Goal: Complete application form: Complete application form

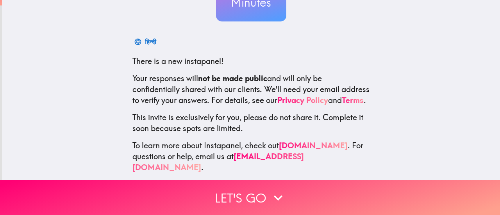
scroll to position [109, 0]
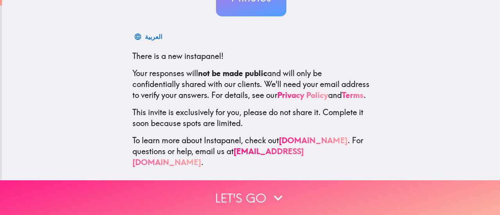
click at [219, 181] on button "Let's go" at bounding box center [250, 198] width 500 height 35
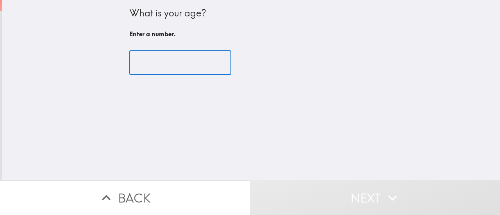
click at [168, 67] on input "number" at bounding box center [180, 63] width 102 height 24
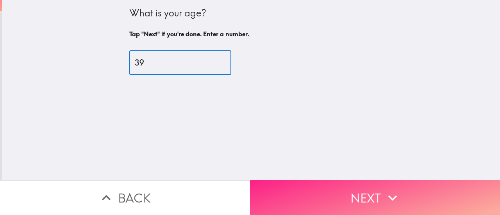
type input "39"
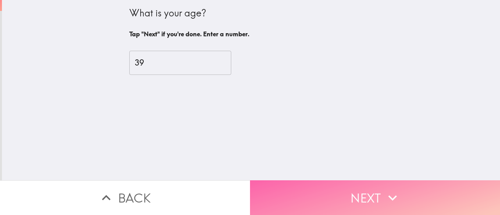
click at [306, 198] on button "Next" at bounding box center [375, 198] width 250 height 35
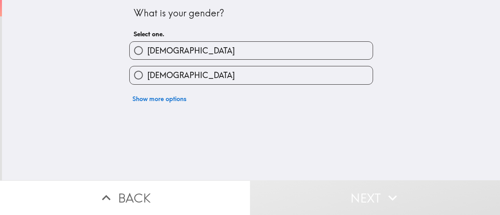
click at [179, 49] on label "[DEMOGRAPHIC_DATA]" at bounding box center [251, 51] width 243 height 18
click at [147, 49] on input "[DEMOGRAPHIC_DATA]" at bounding box center [139, 51] width 18 height 18
radio input "true"
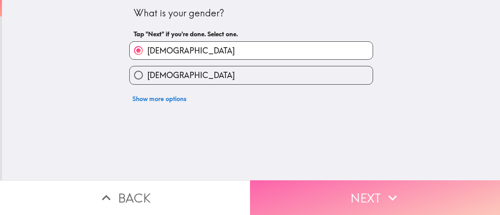
click at [335, 187] on button "Next" at bounding box center [375, 198] width 250 height 35
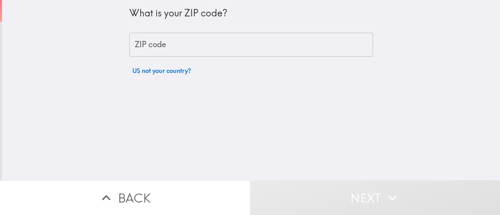
click at [221, 38] on input "ZIP code" at bounding box center [251, 45] width 244 height 24
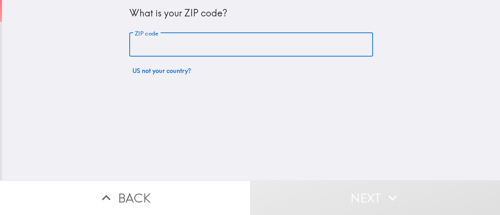
type input "32701"
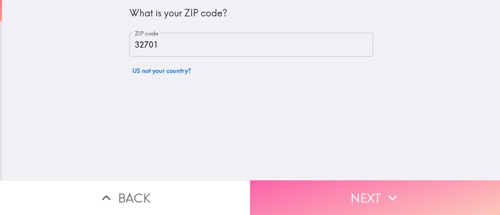
click at [313, 188] on button "Next" at bounding box center [375, 198] width 250 height 35
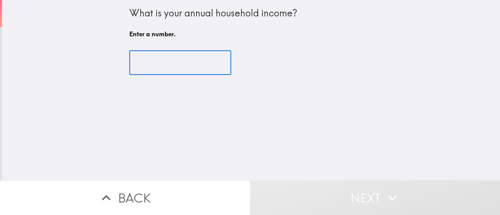
click at [176, 61] on input "number" at bounding box center [180, 63] width 102 height 24
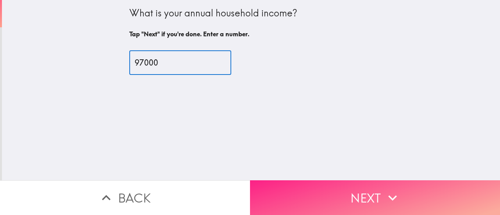
type input "97000"
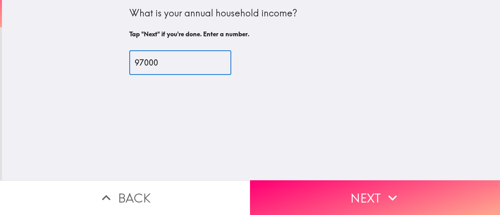
click at [343, 190] on button "Next" at bounding box center [375, 198] width 250 height 35
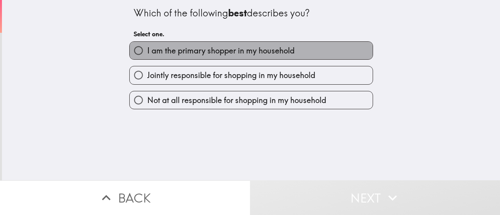
click at [227, 57] on label "I am the primary shopper in my household" at bounding box center [251, 51] width 243 height 18
click at [147, 57] on input "I am the primary shopper in my household" at bounding box center [139, 51] width 18 height 18
radio input "true"
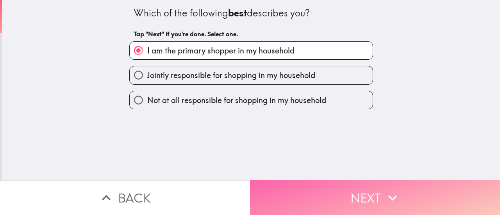
click at [294, 193] on button "Next" at bounding box center [375, 198] width 250 height 35
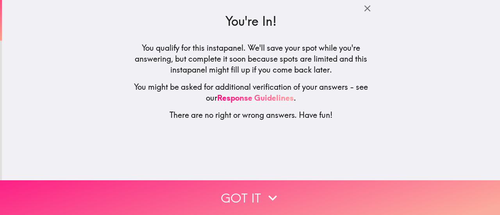
click at [259, 186] on button "Got it" at bounding box center [250, 198] width 500 height 35
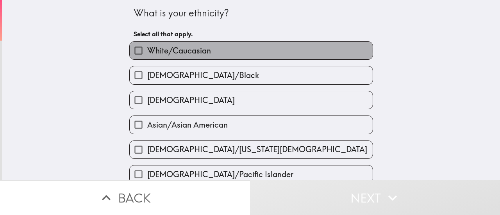
click at [223, 50] on label "White/Caucasian" at bounding box center [251, 51] width 243 height 18
click at [147, 50] on input "White/Caucasian" at bounding box center [139, 51] width 18 height 18
checkbox input "true"
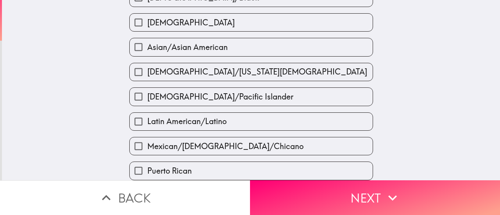
scroll to position [78, 0]
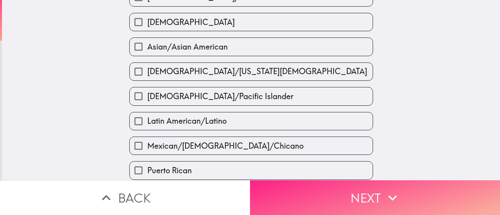
click at [266, 190] on button "Next" at bounding box center [375, 198] width 250 height 35
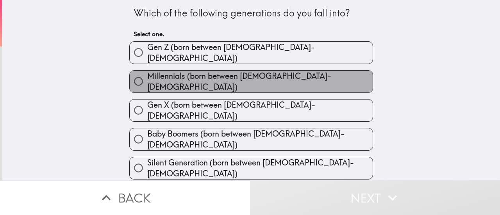
click at [229, 71] on label "Millennials (born between [DEMOGRAPHIC_DATA]-[DEMOGRAPHIC_DATA])" at bounding box center [251, 82] width 243 height 22
click at [147, 73] on input "Millennials (born between [DEMOGRAPHIC_DATA]-[DEMOGRAPHIC_DATA])" at bounding box center [139, 82] width 18 height 18
radio input "true"
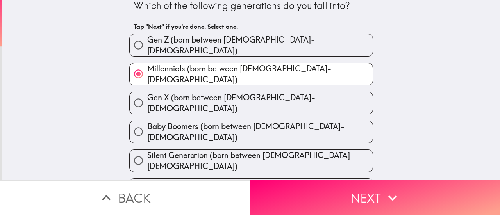
scroll to position [11, 0]
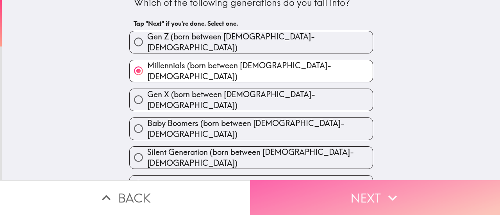
click at [267, 186] on button "Next" at bounding box center [375, 198] width 250 height 35
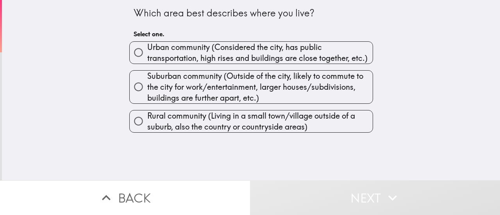
click at [199, 47] on span "Urban community (Considered the city, has public transportation, high rises and…" at bounding box center [259, 53] width 225 height 22
click at [147, 47] on input "Urban community (Considered the city, has public transportation, high rises and…" at bounding box center [139, 53] width 18 height 18
radio input "true"
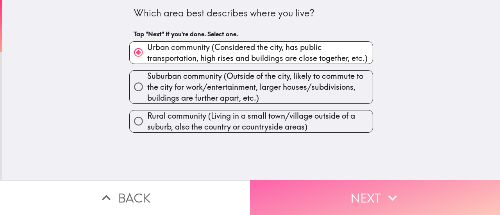
click at [292, 184] on button "Next" at bounding box center [375, 198] width 250 height 35
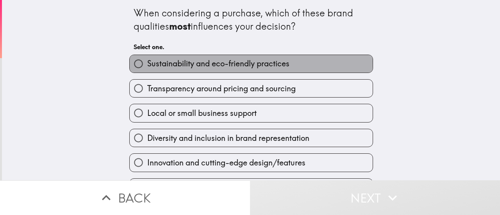
click at [180, 62] on span "Sustainability and eco-friendly practices" at bounding box center [218, 63] width 142 height 11
click at [147, 62] on input "Sustainability and eco-friendly practices" at bounding box center [139, 64] width 18 height 18
radio input "true"
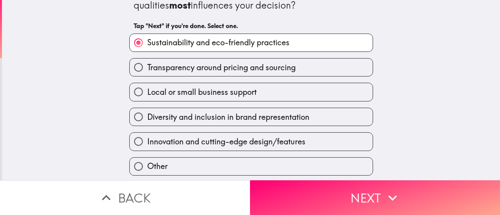
scroll to position [39, 0]
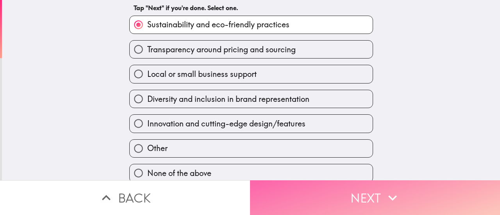
click at [286, 188] on button "Next" at bounding box center [375, 198] width 250 height 35
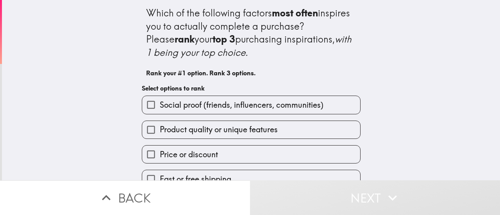
click at [245, 130] on span "Product quality or unique features" at bounding box center [219, 129] width 118 height 11
click at [160, 130] on input "Product quality or unique features" at bounding box center [151, 130] width 18 height 18
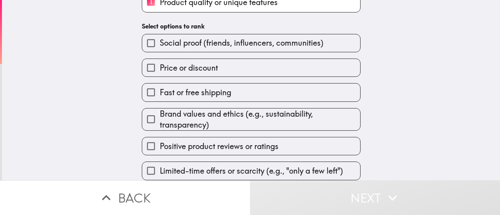
scroll to position [96, 0]
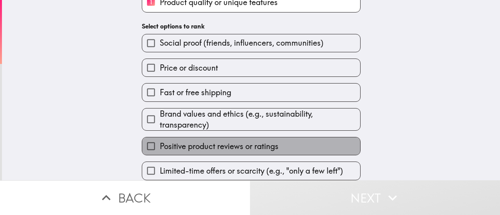
click at [237, 138] on label "Positive product reviews or ratings" at bounding box center [251, 147] width 218 height 18
click at [160, 138] on input "Positive product reviews or ratings" at bounding box center [151, 147] width 18 height 18
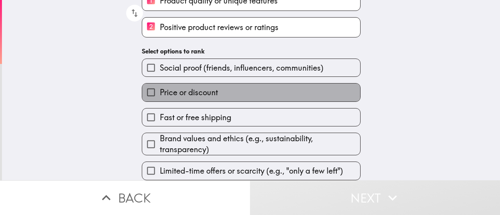
click at [184, 91] on span "Price or discount" at bounding box center [189, 92] width 58 height 11
click at [160, 91] on input "Price or discount" at bounding box center [151, 93] width 18 height 18
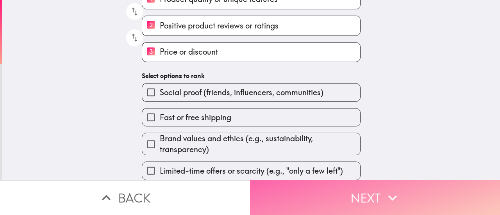
click at [295, 195] on button "Next" at bounding box center [375, 198] width 250 height 35
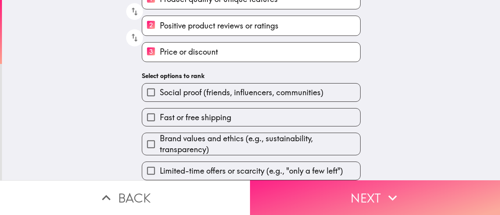
scroll to position [20, 0]
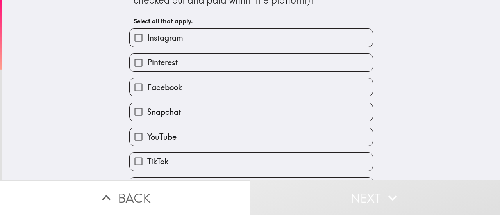
scroll to position [62, 0]
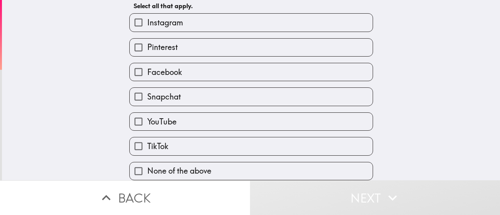
click at [171, 163] on label "None of the above" at bounding box center [251, 172] width 243 height 18
click at [147, 163] on input "None of the above" at bounding box center [139, 172] width 18 height 18
checkbox input "true"
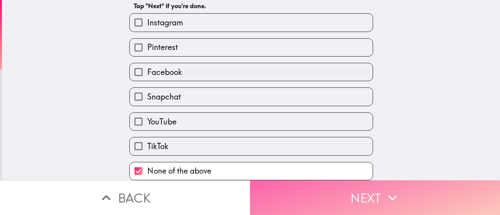
click at [295, 197] on button "Next" at bounding box center [375, 198] width 250 height 35
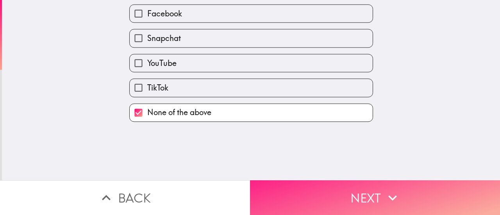
scroll to position [0, 0]
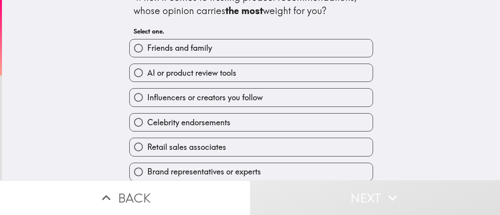
scroll to position [23, 0]
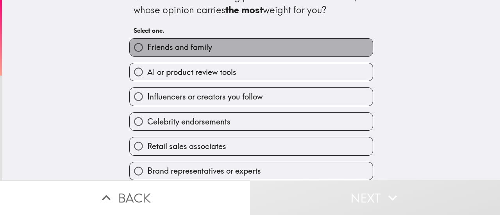
click at [149, 42] on span "Friends and family" at bounding box center [179, 47] width 65 height 11
click at [147, 39] on input "Friends and family" at bounding box center [139, 48] width 18 height 18
radio input "true"
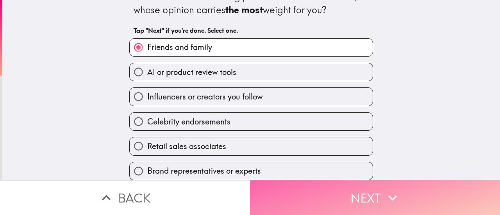
click at [282, 186] on button "Next" at bounding box center [375, 198] width 250 height 35
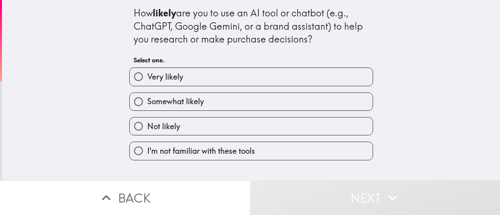
click at [204, 125] on label "Not likely" at bounding box center [251, 127] width 243 height 18
click at [147, 125] on input "Not likely" at bounding box center [139, 127] width 18 height 18
radio input "true"
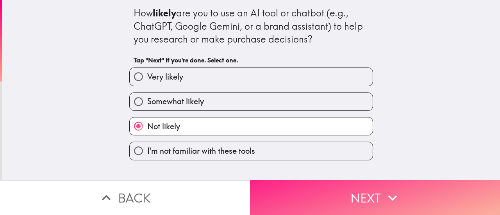
click at [299, 186] on button "Next" at bounding box center [375, 198] width 250 height 35
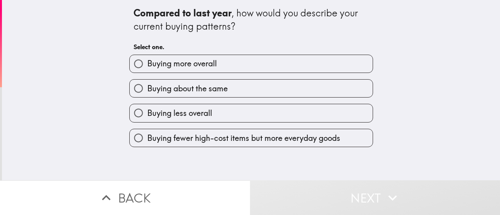
click at [209, 90] on span "Buying about the same" at bounding box center [187, 88] width 81 height 11
click at [147, 90] on input "Buying about the same" at bounding box center [139, 89] width 18 height 18
radio input "true"
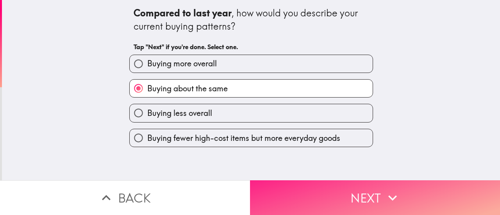
click at [261, 187] on button "Next" at bounding box center [375, 198] width 250 height 35
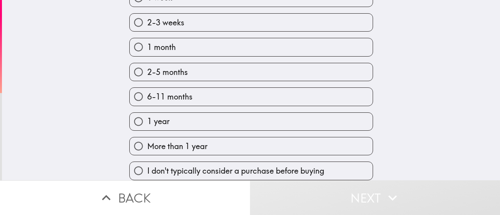
scroll to position [249, 0]
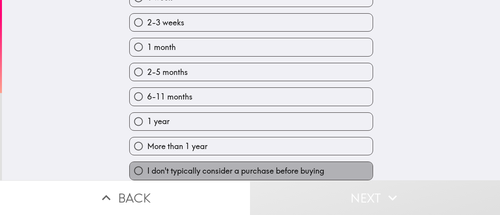
click at [147, 166] on span "I don't typically consider a purchase before buying" at bounding box center [235, 171] width 177 height 11
click at [146, 162] on input "I don't typically consider a purchase before buying" at bounding box center [139, 171] width 18 height 18
radio input "true"
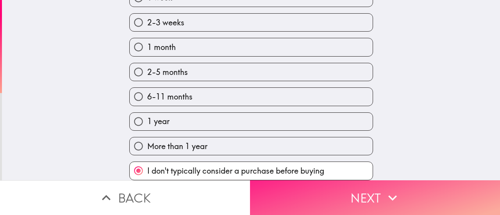
click at [308, 193] on button "Next" at bounding box center [375, 198] width 250 height 35
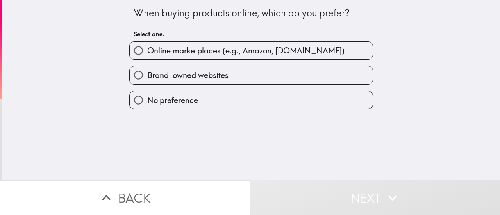
click at [196, 50] on span "Online marketplaces (e.g., Amazon, [DOMAIN_NAME])" at bounding box center [245, 50] width 197 height 11
click at [147, 50] on input "Online marketplaces (e.g., Amazon, [DOMAIN_NAME])" at bounding box center [139, 51] width 18 height 18
radio input "true"
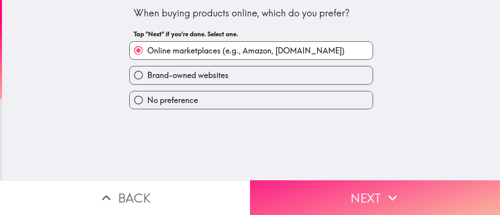
click at [268, 181] on button "Next" at bounding box center [375, 198] width 250 height 35
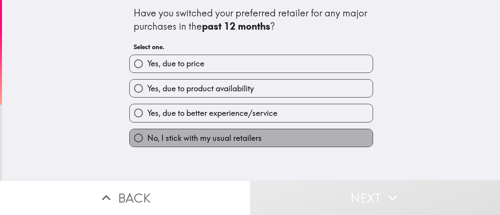
click at [245, 138] on span "No, I stick with my usual retailers" at bounding box center [204, 138] width 115 height 11
click at [147, 138] on input "No, I stick with my usual retailers" at bounding box center [139, 138] width 18 height 18
radio input "true"
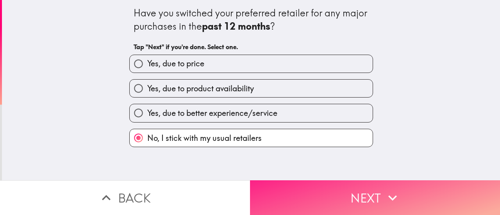
click at [274, 190] on button "Next" at bounding box center [375, 198] width 250 height 35
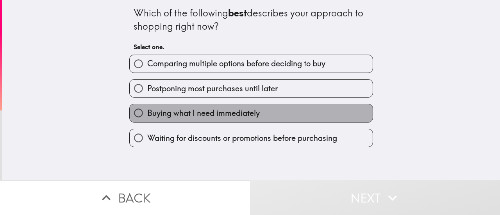
click at [241, 120] on label "Buying what I need immediately" at bounding box center [251, 113] width 243 height 18
click at [147, 120] on input "Buying what I need immediately" at bounding box center [139, 113] width 18 height 18
radio input "true"
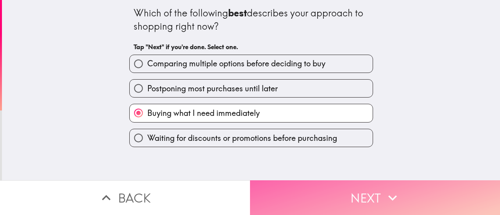
click at [272, 190] on button "Next" at bounding box center [375, 198] width 250 height 35
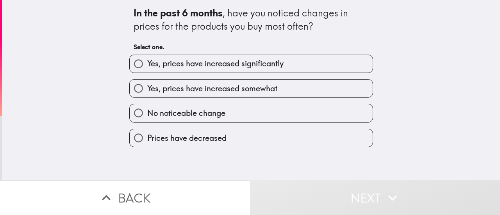
click at [208, 83] on label "Yes, prices have increased somewhat" at bounding box center [251, 89] width 243 height 18
click at [147, 83] on input "Yes, prices have increased somewhat" at bounding box center [139, 89] width 18 height 18
radio input "true"
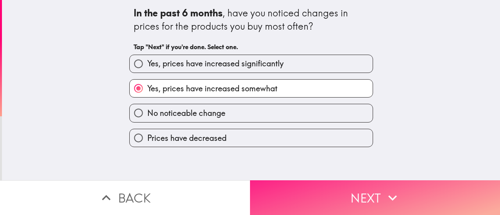
click at [267, 192] on button "Next" at bounding box center [375, 198] width 250 height 35
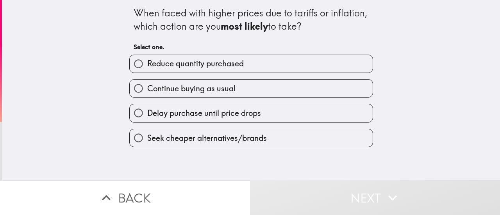
click at [234, 94] on label "Continue buying as usual" at bounding box center [251, 89] width 243 height 18
click at [147, 94] on input "Continue buying as usual" at bounding box center [139, 89] width 18 height 18
radio input "true"
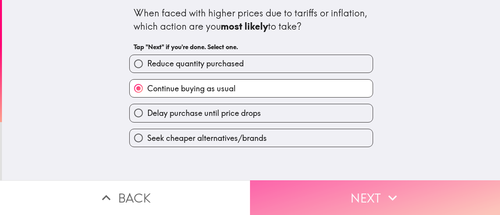
click at [272, 193] on button "Next" at bounding box center [375, 198] width 250 height 35
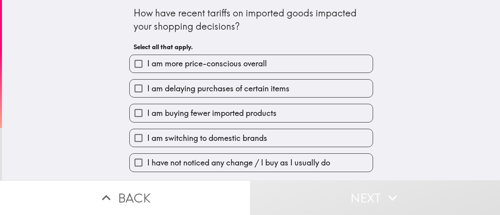
click at [259, 161] on span "I have not noticed any change / I buy as I usually do" at bounding box center [238, 162] width 183 height 11
click at [147, 161] on input "I have not noticed any change / I buy as I usually do" at bounding box center [139, 163] width 18 height 18
checkbox input "true"
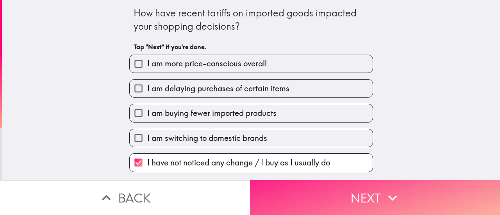
click at [283, 193] on button "Next" at bounding box center [375, 198] width 250 height 35
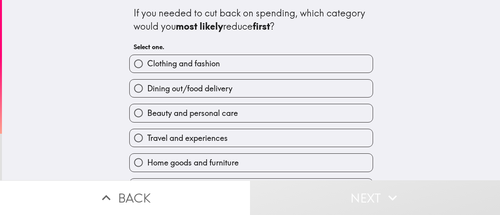
click at [201, 139] on span "Travel and experiences" at bounding box center [187, 138] width 81 height 11
click at [147, 139] on input "Travel and experiences" at bounding box center [139, 138] width 18 height 18
radio input "true"
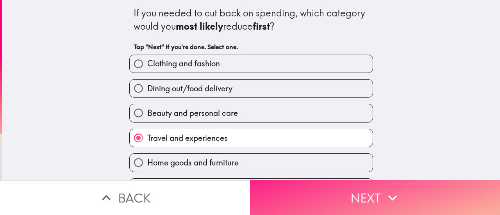
click at [288, 192] on button "Next" at bounding box center [375, 198] width 250 height 35
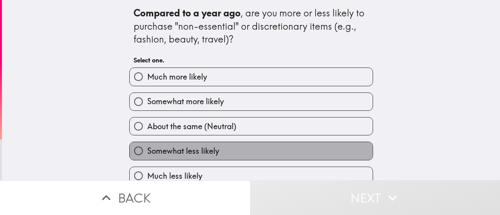
click at [241, 152] on label "Somewhat less likely" at bounding box center [251, 151] width 243 height 18
click at [147, 152] on input "Somewhat less likely" at bounding box center [139, 151] width 18 height 18
radio input "true"
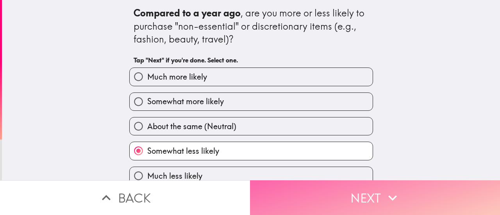
click at [277, 196] on button "Next" at bounding box center [375, 198] width 250 height 35
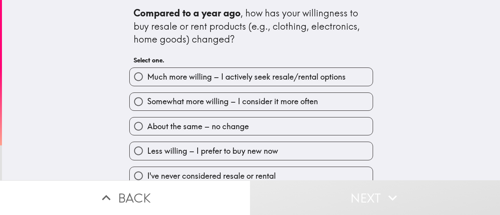
scroll to position [12, 0]
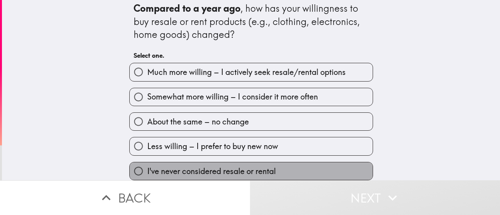
click at [202, 163] on label "I've never considered resale or rental" at bounding box center [251, 172] width 243 height 18
click at [147, 163] on input "I've never considered resale or rental" at bounding box center [139, 172] width 18 height 18
radio input "true"
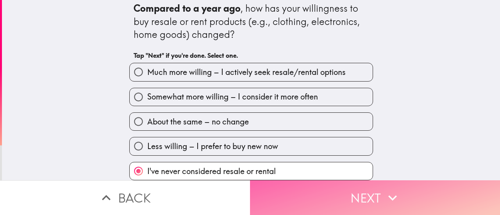
click at [254, 189] on button "Next" at bounding box center [375, 198] width 250 height 35
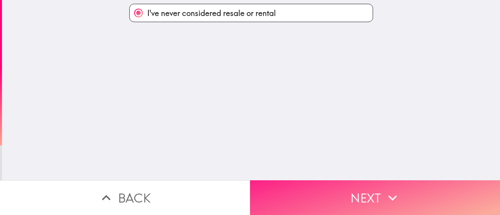
scroll to position [0, 0]
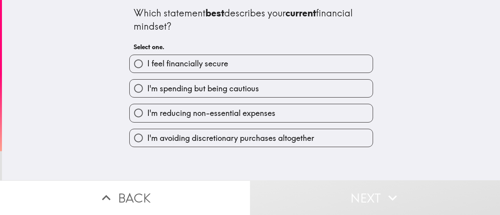
click at [190, 68] on span "I feel financially secure" at bounding box center [187, 63] width 81 height 11
click at [147, 68] on input "I feel financially secure" at bounding box center [139, 64] width 18 height 18
radio input "true"
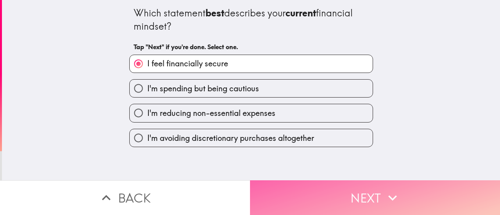
click at [292, 196] on button "Next" at bounding box center [375, 198] width 250 height 35
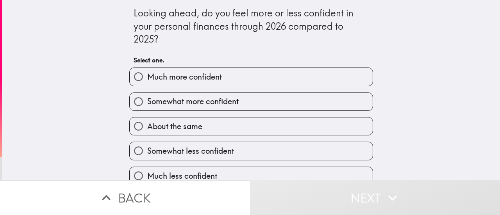
click at [231, 126] on label "About the same" at bounding box center [251, 127] width 243 height 18
click at [147, 126] on input "About the same" at bounding box center [139, 127] width 18 height 18
radio input "true"
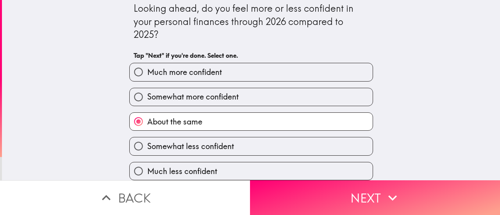
scroll to position [12, 0]
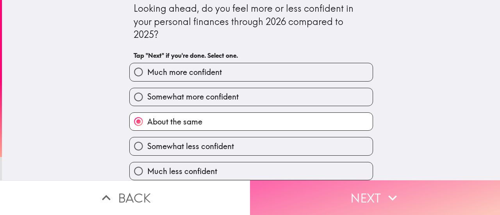
click at [296, 187] on button "Next" at bounding box center [375, 198] width 250 height 35
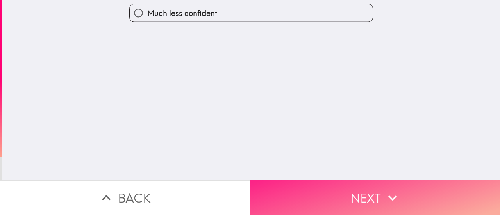
scroll to position [0, 0]
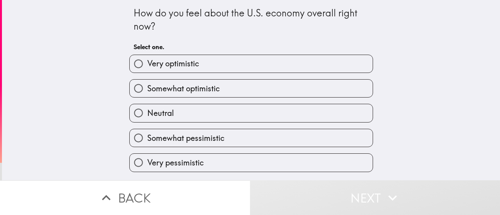
click at [211, 49] on div "Very optimistic" at bounding box center [248, 60] width 250 height 25
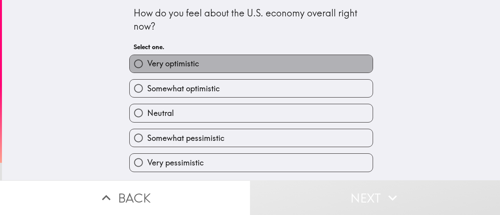
click at [198, 58] on label "Very optimistic" at bounding box center [251, 64] width 243 height 18
click at [147, 58] on input "Very optimistic" at bounding box center [139, 64] width 18 height 18
radio input "true"
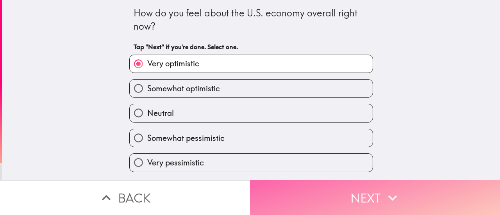
click at [272, 181] on button "Next" at bounding box center [375, 198] width 250 height 35
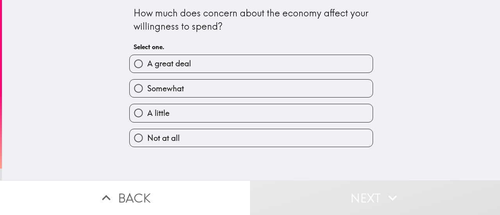
click at [262, 134] on label "Not at all" at bounding box center [251, 138] width 243 height 18
click at [147, 134] on input "Not at all" at bounding box center [139, 138] width 18 height 18
radio input "true"
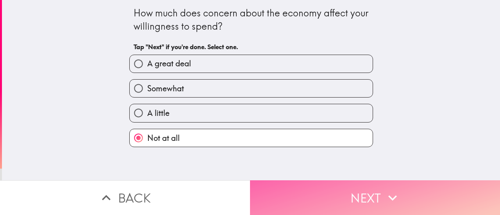
click at [283, 181] on button "Next" at bounding box center [375, 198] width 250 height 35
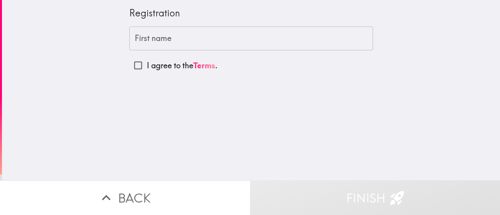
click at [131, 64] on input "I agree to the Terms ." at bounding box center [138, 66] width 18 height 18
checkbox input "true"
click at [178, 31] on input "First name" at bounding box center [251, 39] width 244 height 24
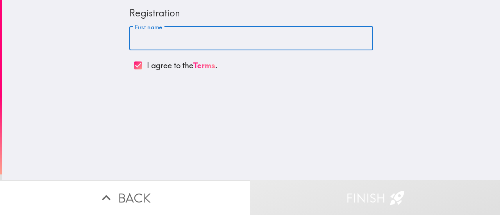
type input "Ben"
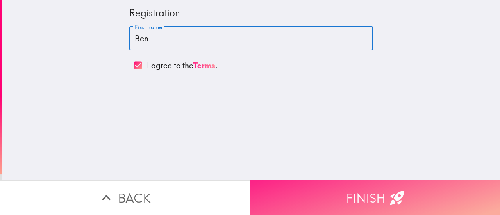
click at [299, 186] on button "Finish" at bounding box center [375, 198] width 250 height 35
